Goal: Find specific page/section: Find specific page/section

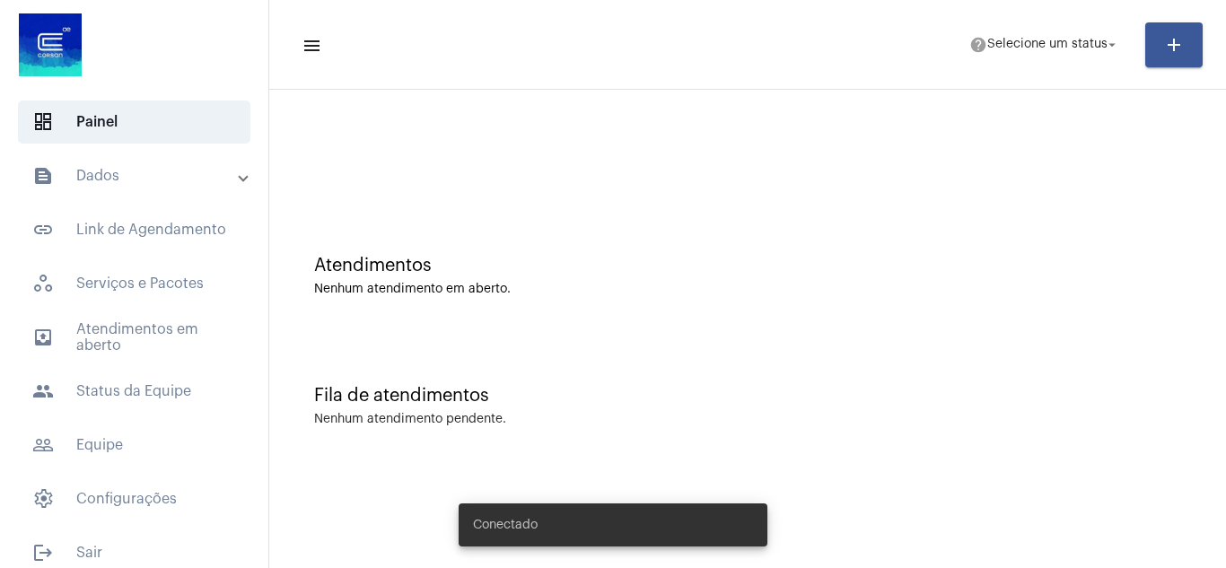
click at [118, 183] on mat-panel-title "text_snippet_outlined Dados" at bounding box center [135, 176] width 207 height 22
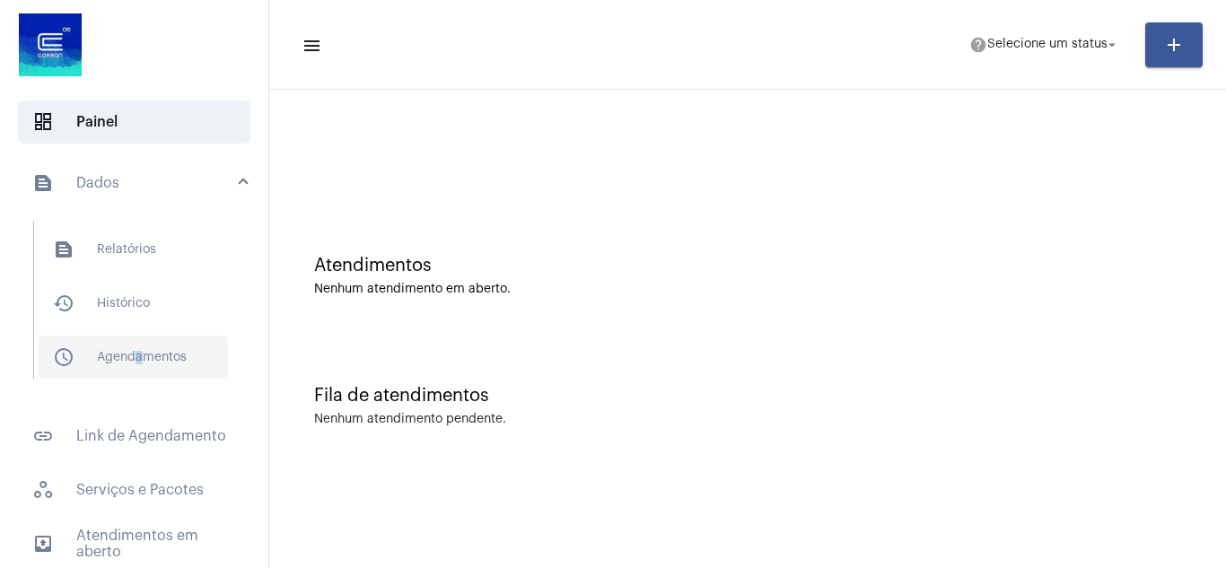
click at [135, 344] on mat-list "text_snippet_outlined Relatórios history_outlined Histórico schedule_outlined A…" at bounding box center [146, 300] width 225 height 158
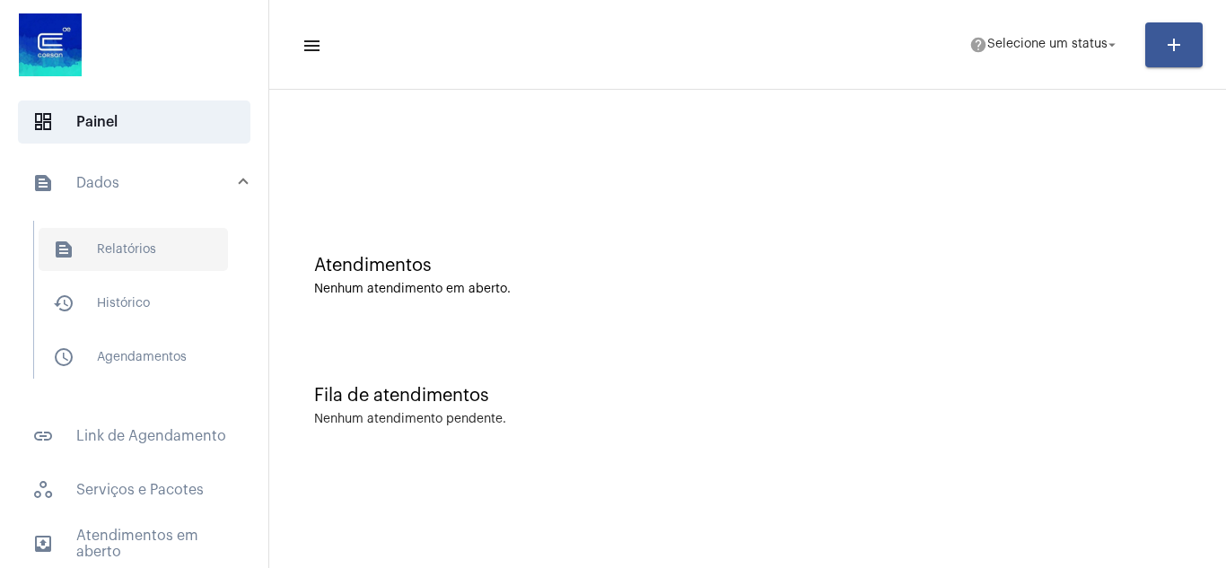
click at [136, 251] on span "text_snippet_outlined Relatórios" at bounding box center [133, 249] width 189 height 43
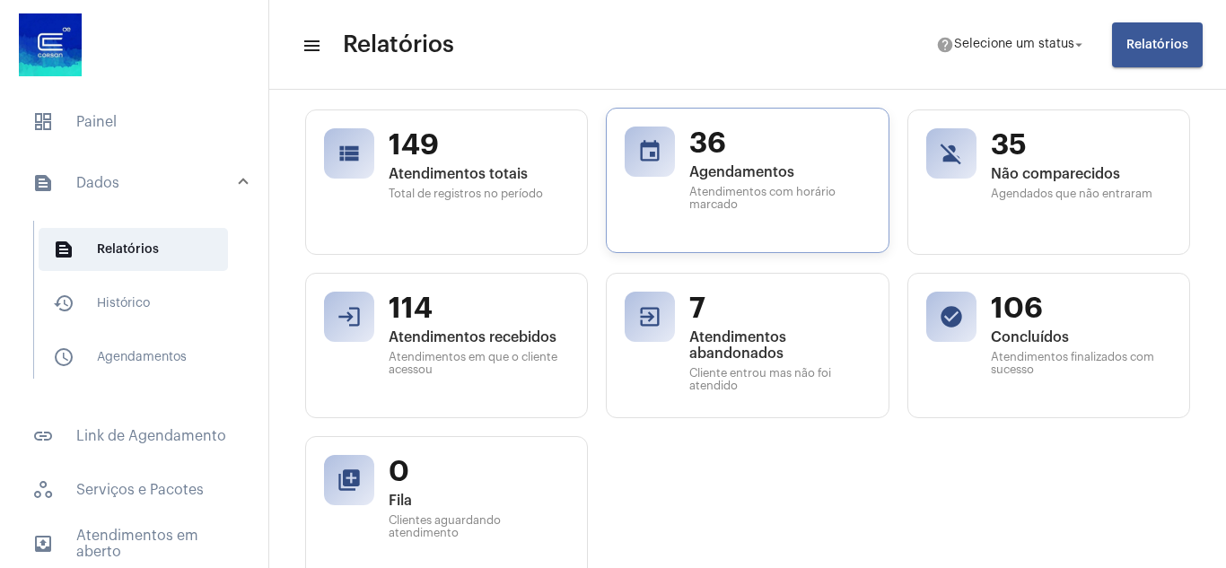
scroll to position [179, 0]
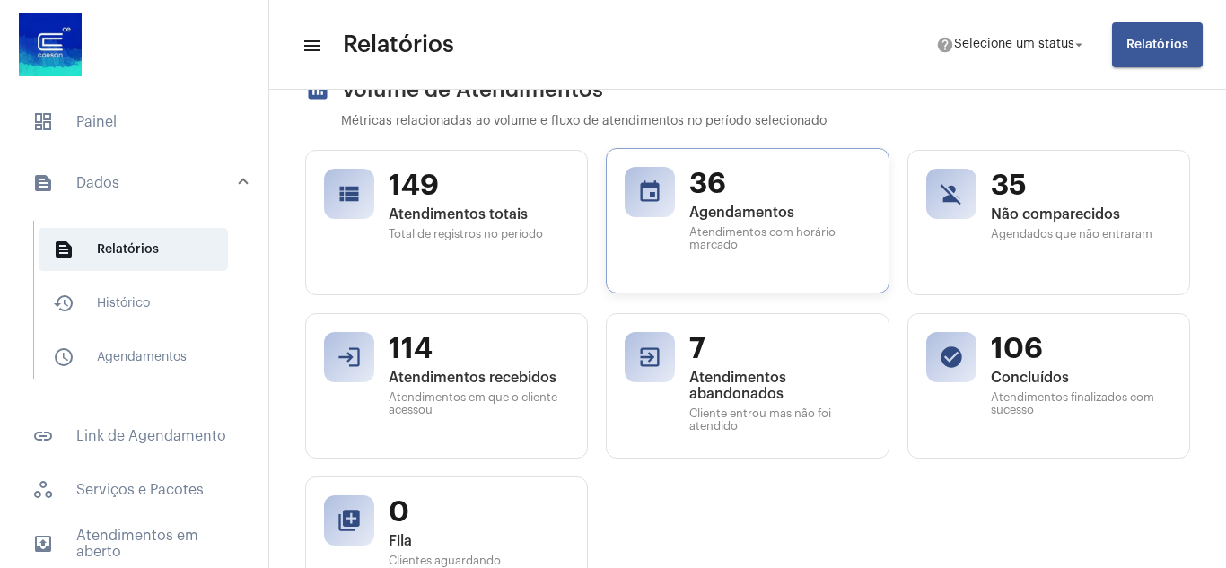
click at [689, 163] on div "event 36 Agendamentos Atendimentos com horário marcado" at bounding box center [747, 220] width 283 height 145
click at [673, 174] on div "event 36 Agendamentos Atendimentos com horário marcado" at bounding box center [747, 220] width 283 height 145
click at [641, 192] on mat-icon "event" at bounding box center [649, 191] width 25 height 25
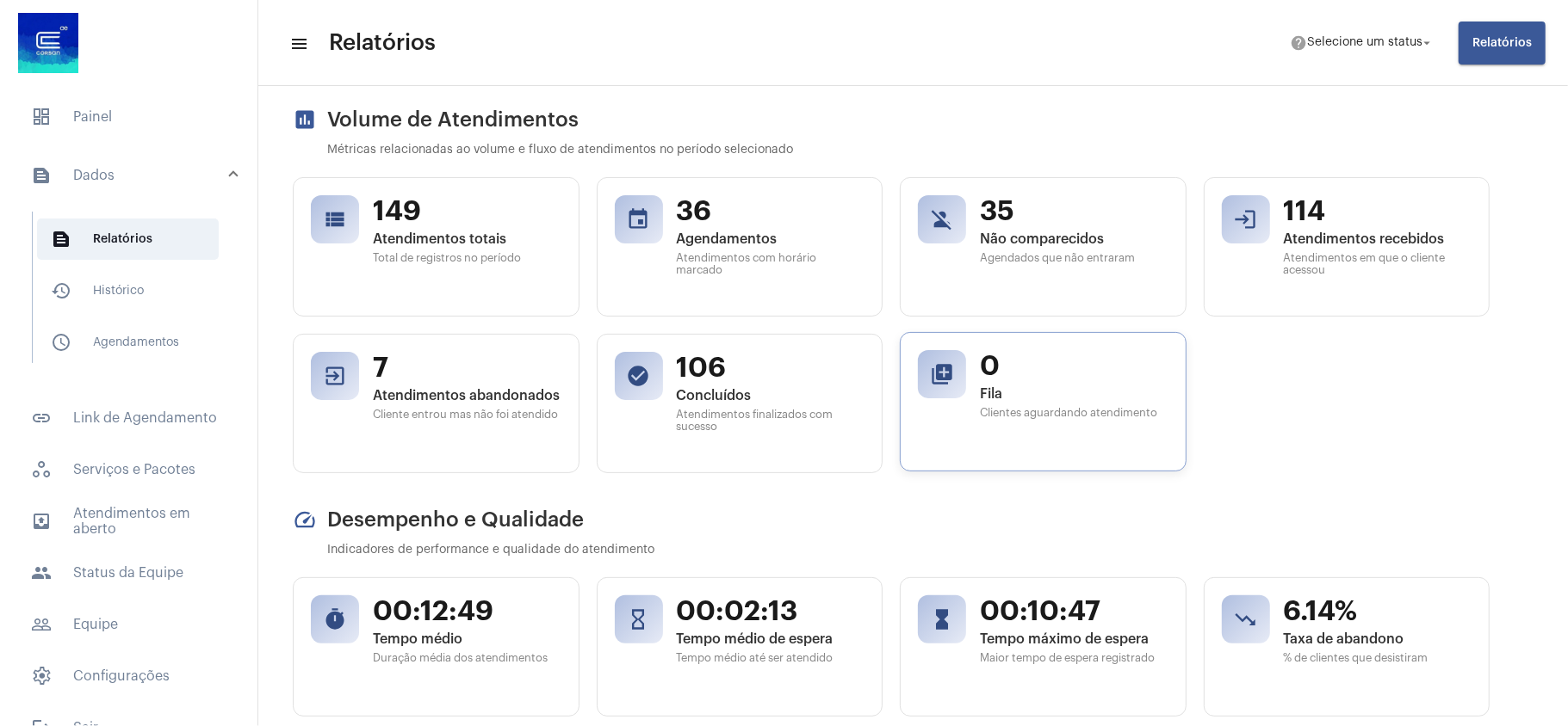
scroll to position [0, 0]
